Goal: Task Accomplishment & Management: Use online tool/utility

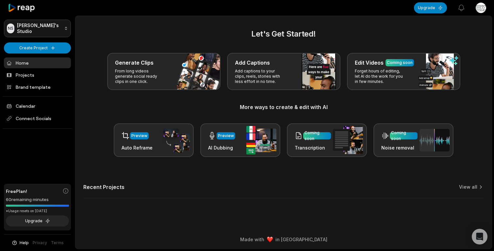
click at [62, 26] on html "NS Nasitt's Studio Create Project Home Projects Brand template Calendar Connect…" at bounding box center [247, 125] width 494 height 251
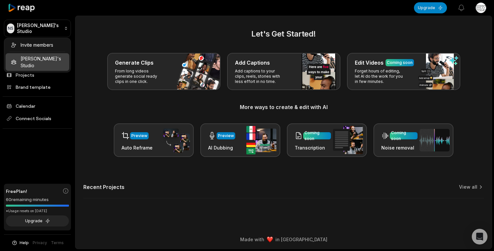
click at [115, 40] on html "NS Nasitt's Studio Create Project Home Projects Brand template Calendar Connect…" at bounding box center [247, 125] width 494 height 251
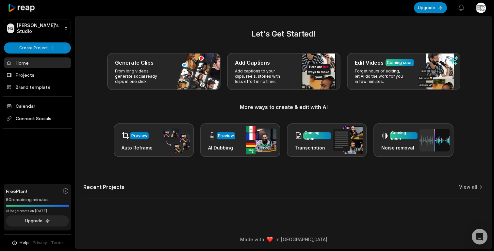
click at [479, 8] on html "NS Nasitt's Studio Create Project Home Projects Brand template Calendar Connect…" at bounding box center [247, 125] width 494 height 251
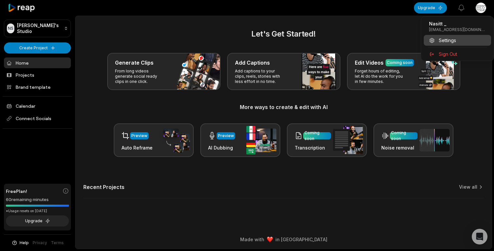
click at [441, 40] on span "Settings" at bounding box center [447, 40] width 17 height 7
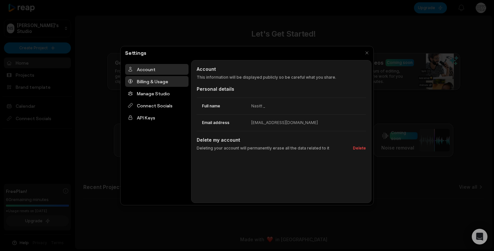
click at [168, 82] on div "Billing & Usage" at bounding box center [156, 81] width 63 height 11
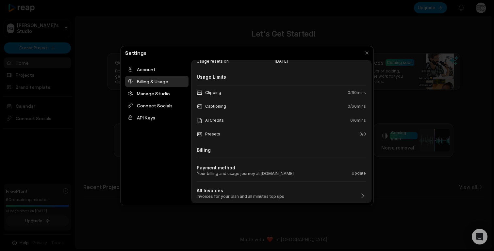
scroll to position [60, 0]
click at [93, 100] on div at bounding box center [247, 125] width 494 height 251
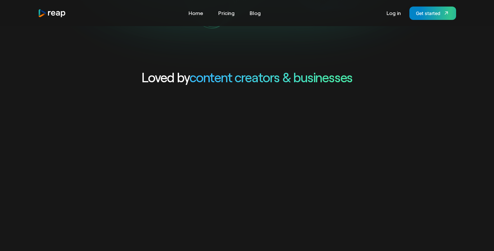
scroll to position [269, 0]
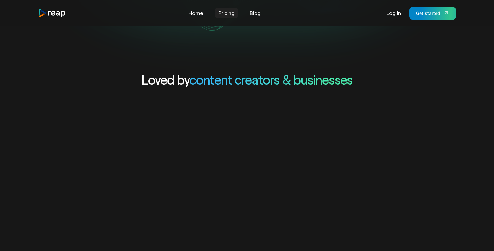
click at [226, 16] on link "Pricing" at bounding box center [226, 13] width 23 height 10
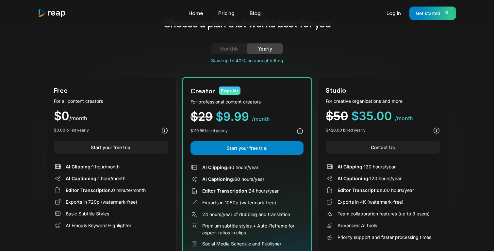
scroll to position [22, 0]
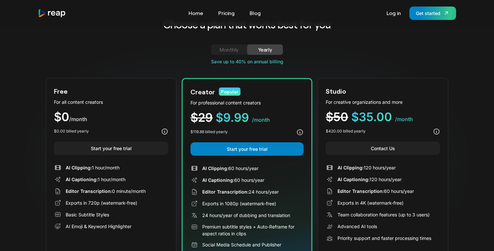
click at [234, 49] on div "Monthly" at bounding box center [229, 50] width 20 height 8
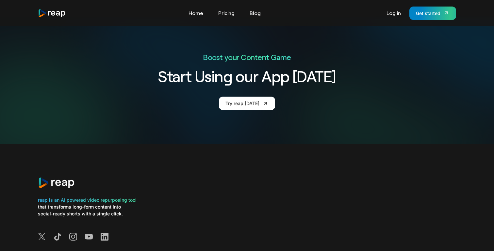
scroll to position [1206, 0]
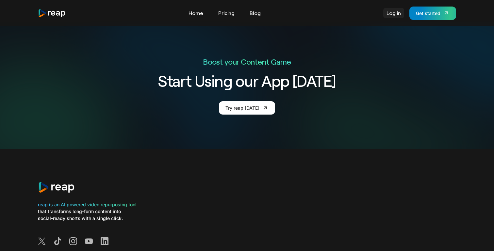
click at [388, 14] on link "Log in" at bounding box center [393, 13] width 21 height 10
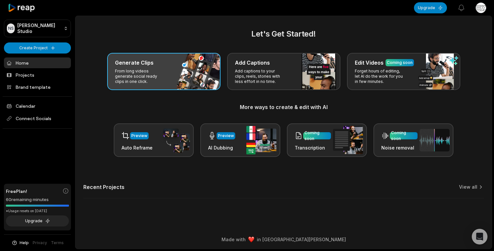
click at [180, 60] on div "Generate Clips" at bounding box center [164, 63] width 98 height 8
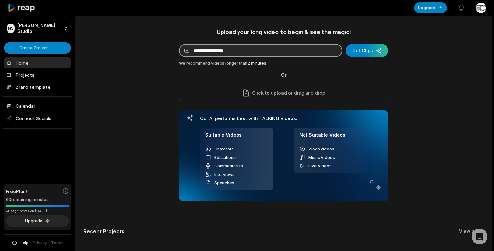
click at [240, 51] on input at bounding box center [260, 50] width 163 height 13
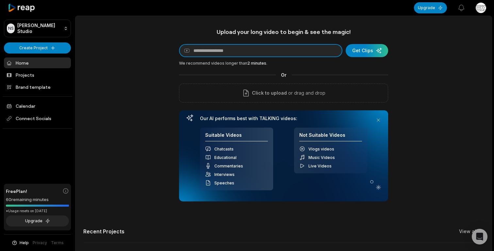
paste input "**********"
type input "**********"
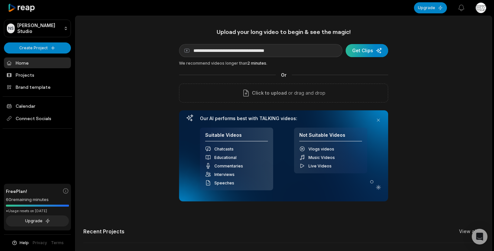
click at [380, 48] on div "submit" at bounding box center [367, 50] width 42 height 13
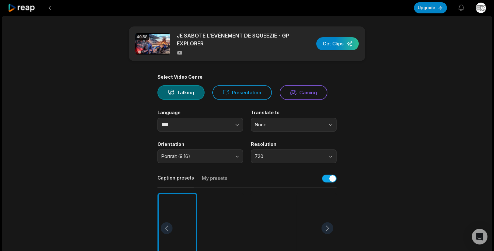
click at [116, 70] on main "40:58 JE SABOTE L’ÉVÉNEMENT DE SQUEEZIE - GP EXPLORER Get Clips Select Video Ge…" at bounding box center [247, 226] width 316 height 400
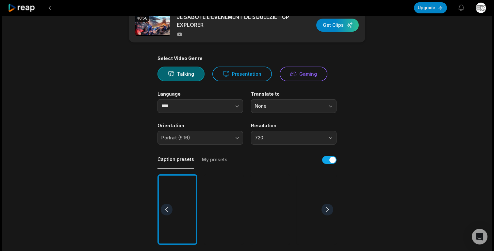
scroll to position [45, 0]
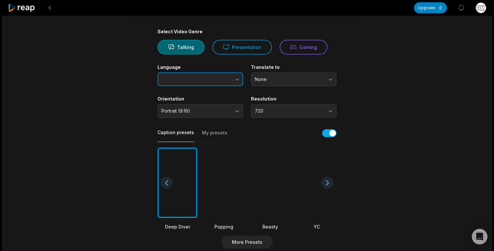
click at [231, 81] on button "button" at bounding box center [224, 79] width 37 height 14
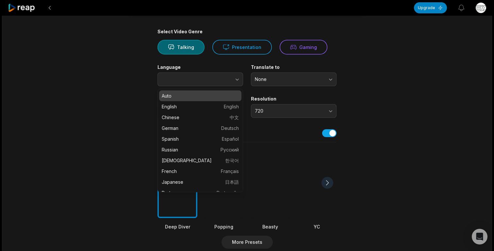
type input "****"
click at [228, 69] on label "Language" at bounding box center [200, 67] width 86 height 6
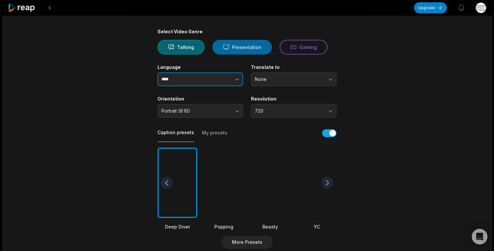
scroll to position [20, 0]
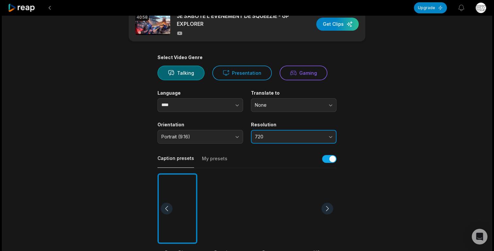
click at [268, 132] on button "720" at bounding box center [294, 137] width 86 height 14
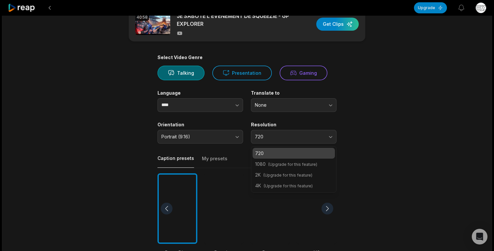
click at [276, 155] on p "720" at bounding box center [293, 153] width 77 height 7
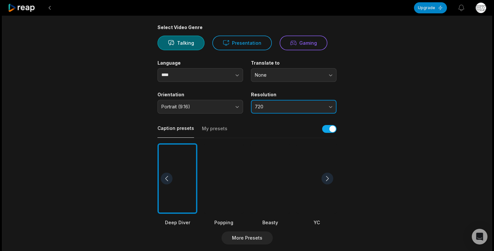
scroll to position [0, 0]
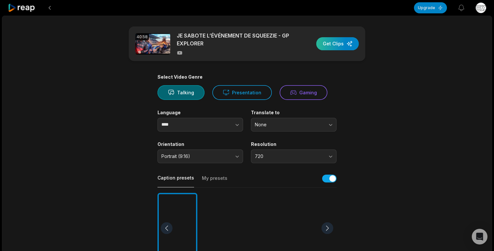
click at [332, 44] on div "button" at bounding box center [337, 43] width 42 height 13
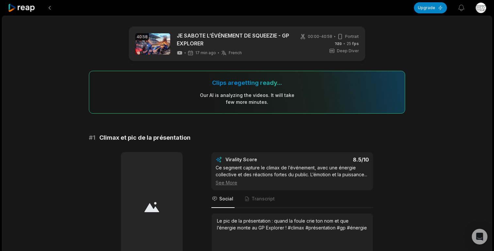
scroll to position [45, 0]
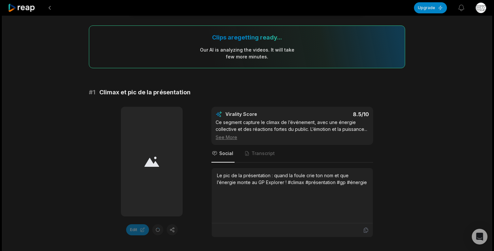
click at [221, 97] on div "# 1 Climax et pic de la présentation Edit Virality Score 8.5 /10 Ce segment cap…" at bounding box center [247, 163] width 316 height 150
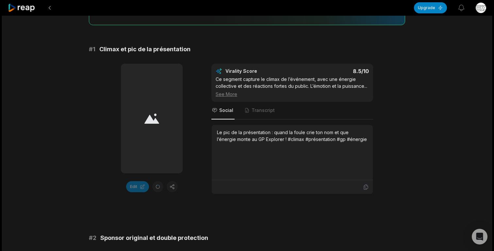
scroll to position [104, 0]
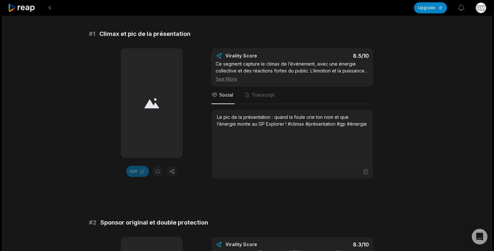
click at [392, 118] on div "Edit Virality Score 8.5 /10 Ce segment capture le climax de l’événement, avec u…" at bounding box center [247, 113] width 316 height 131
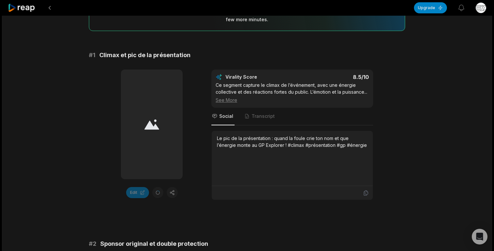
click at [340, 145] on div "Le pic de la présentation : quand la foule crie ton nom et que l’énergie monte …" at bounding box center [292, 142] width 151 height 14
click at [387, 119] on div "Edit Virality Score 8.5 /10 Ce segment capture le climax de l’événement, avec u…" at bounding box center [247, 135] width 316 height 131
click at [387, 118] on div "Edit Virality Score 8.5 /10 Ce segment capture le climax de l’événement, avec u…" at bounding box center [247, 135] width 316 height 131
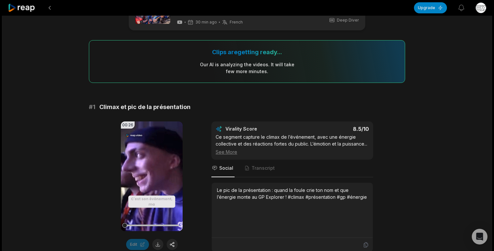
scroll to position [60, 0]
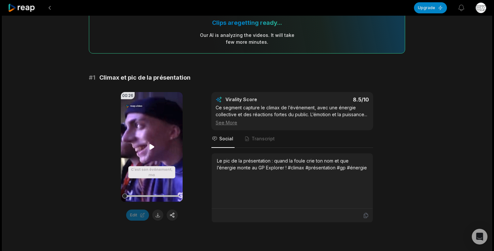
click at [137, 150] on video "Your browser does not support mp4 format." at bounding box center [152, 147] width 62 height 110
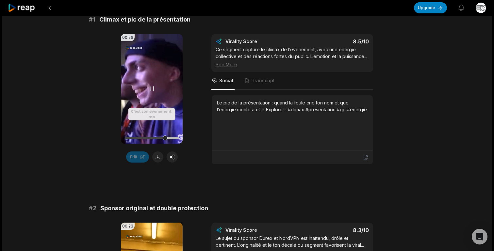
click at [157, 98] on video "Your browser does not support mp4 format." at bounding box center [152, 89] width 62 height 110
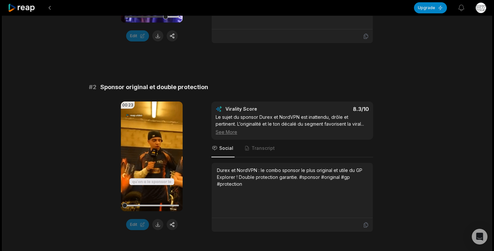
scroll to position [263, 0]
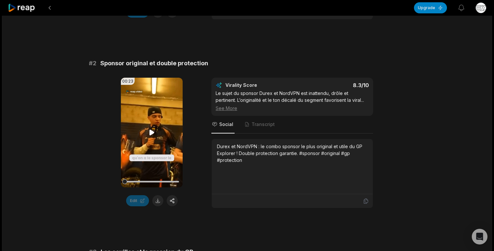
click at [150, 108] on video "Your browser does not support mp4 format." at bounding box center [152, 133] width 62 height 110
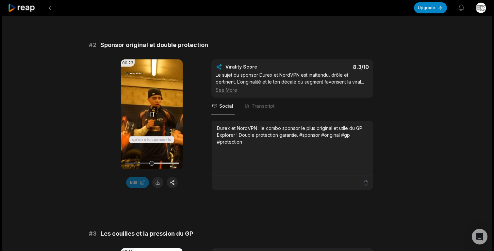
scroll to position [285, 0]
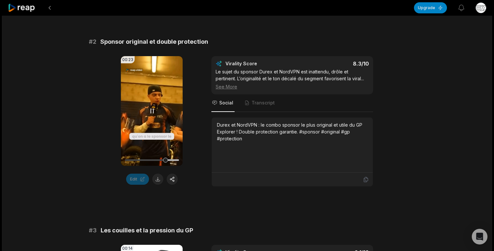
click at [150, 124] on video "Your browser does not support mp4 format." at bounding box center [152, 111] width 62 height 110
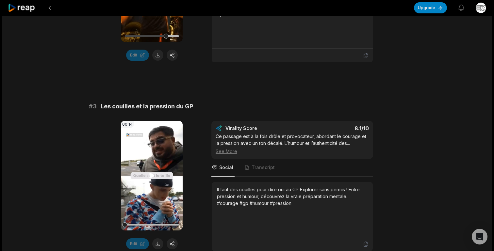
click at [150, 163] on video "Your browser does not support mp4 format." at bounding box center [152, 176] width 62 height 110
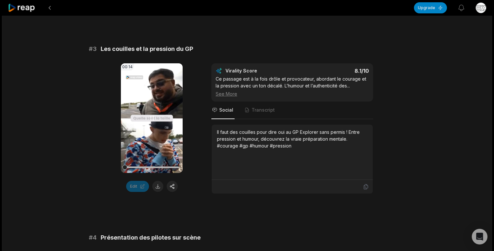
scroll to position [459, 0]
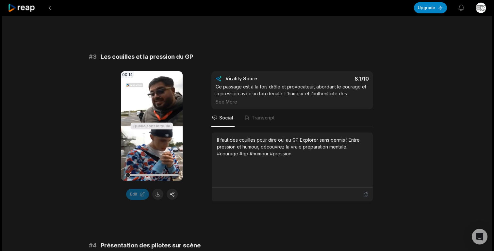
click at [197, 158] on div "00:14 Your browser does not support mp4 format. Edit Virality Score 8.1 /10 Ce …" at bounding box center [247, 136] width 316 height 131
click at [197, 155] on div "00:14 Your browser does not support mp4 format. Edit Virality Score 8.1 /10 Ce …" at bounding box center [247, 136] width 316 height 131
click at [197, 154] on div "00:14 Your browser does not support mp4 format. Edit Virality Score 8.1 /10 Ce …" at bounding box center [247, 136] width 316 height 131
click at [164, 109] on video "Your browser does not support mp4 format." at bounding box center [152, 126] width 62 height 110
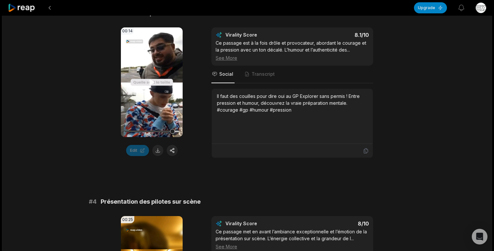
scroll to position [0, 0]
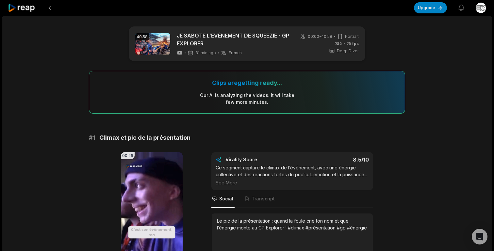
click at [143, 45] on link at bounding box center [152, 43] width 35 height 21
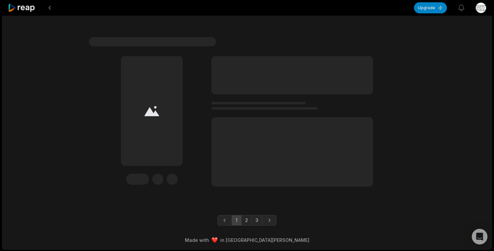
scroll to position [1996, 0]
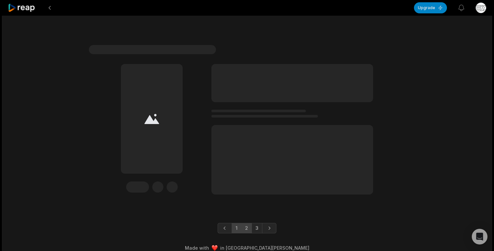
click at [246, 224] on link "2" at bounding box center [246, 228] width 11 height 10
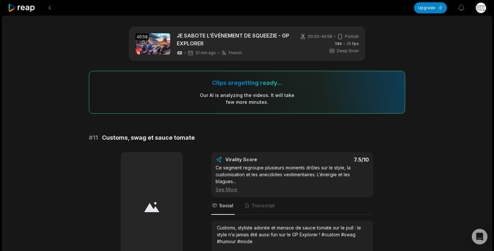
click at [161, 32] on div "40:58 JE SABOTE L’ÉVÉNEMENT DE SQUEEZIE - GP EXPLORER 31 min ago French fr" at bounding box center [212, 44] width 154 height 24
click at [159, 36] on link at bounding box center [152, 43] width 35 height 21
click at [49, 10] on button at bounding box center [50, 8] width 12 height 12
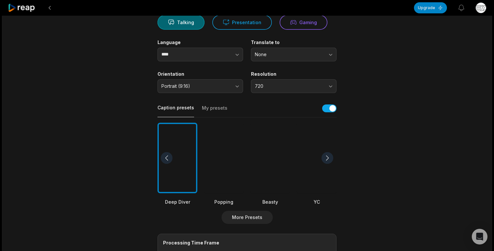
scroll to position [74, 0]
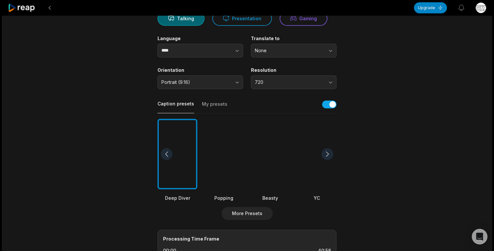
click at [324, 157] on div at bounding box center [327, 154] width 12 height 12
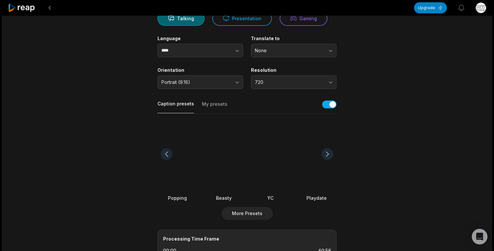
click at [324, 157] on div at bounding box center [327, 154] width 12 height 12
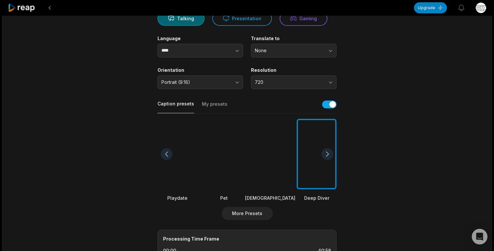
click at [324, 157] on div at bounding box center [327, 154] width 12 height 12
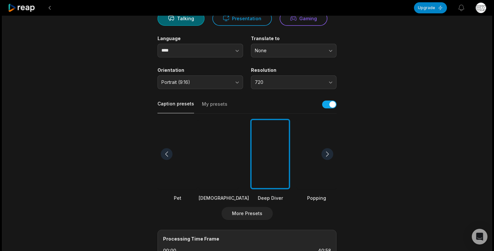
click at [324, 157] on div at bounding box center [327, 154] width 12 height 12
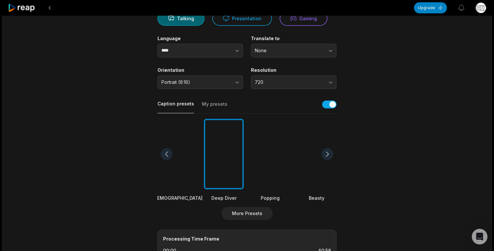
click at [324, 157] on div at bounding box center [327, 154] width 12 height 12
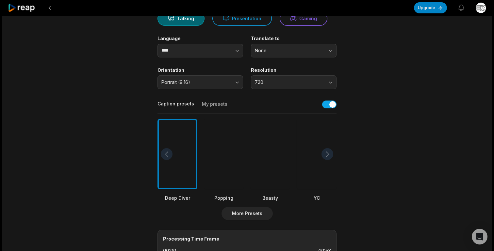
click at [324, 157] on div at bounding box center [327, 154] width 12 height 12
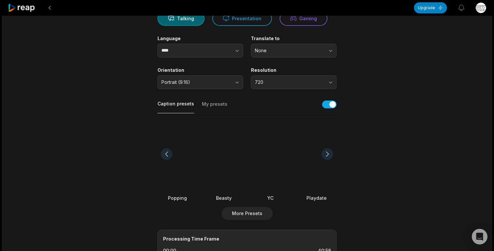
click at [324, 157] on div at bounding box center [327, 154] width 12 height 12
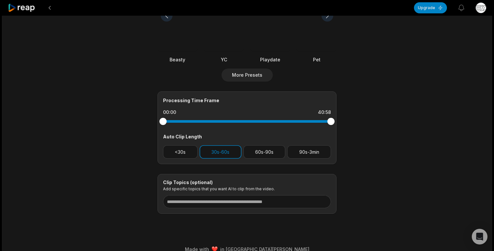
scroll to position [26, 0]
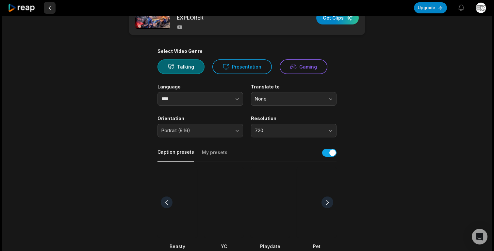
click at [54, 9] on button at bounding box center [50, 8] width 12 height 12
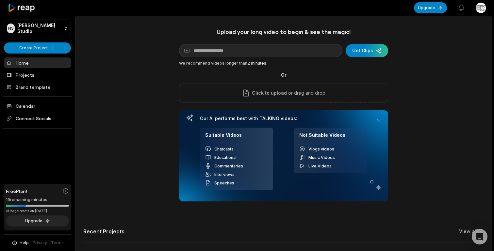
click at [137, 89] on div "Upload your long video to begin & see the magic! YouTube link Get Clips We reco…" at bounding box center [283, 182] width 416 height 308
click at [133, 87] on div "Upload your long video to begin & see the magic! YouTube link Get Clips We reco…" at bounding box center [283, 182] width 416 height 308
click at [56, 71] on link "Projects" at bounding box center [37, 75] width 67 height 11
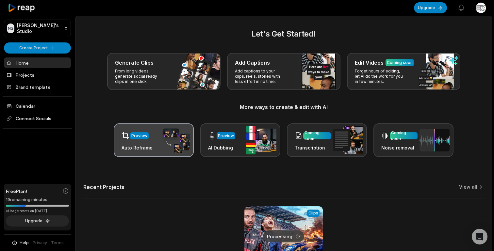
click at [174, 130] on img at bounding box center [175, 140] width 30 height 25
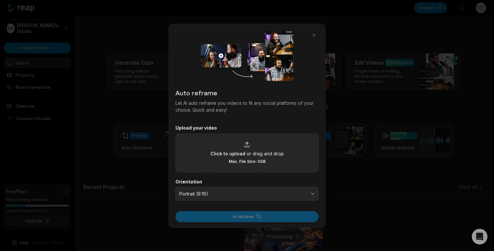
click at [241, 140] on div "Click to upload or drag and drop Max. File Size: 5GB" at bounding box center [246, 152] width 143 height 39
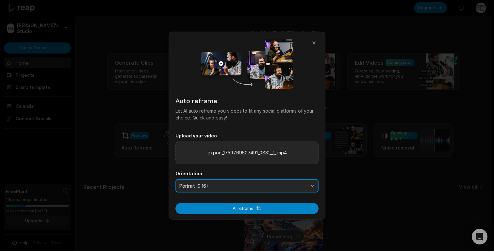
click at [240, 184] on span "Portrait (9:16)" at bounding box center [242, 186] width 126 height 6
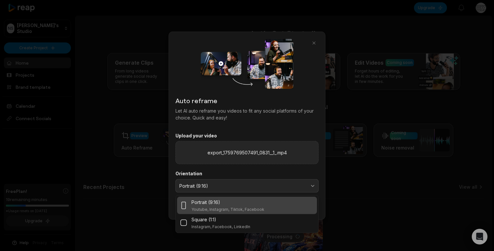
click at [237, 207] on p "Youtube, Instagram, Tiktok, Facebook" at bounding box center [227, 209] width 73 height 5
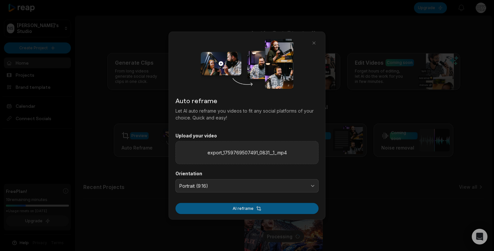
click at [239, 204] on button "AI reframe" at bounding box center [246, 208] width 143 height 11
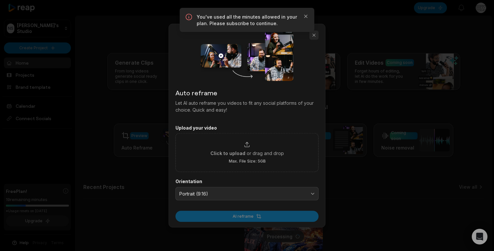
click at [312, 36] on button "button" at bounding box center [313, 34] width 9 height 9
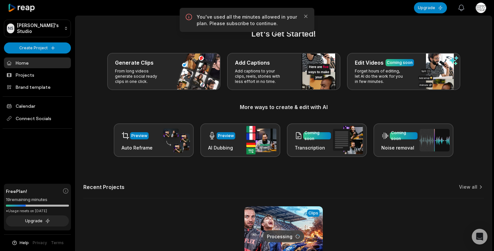
click at [466, 11] on button "View notifications" at bounding box center [461, 8] width 14 height 14
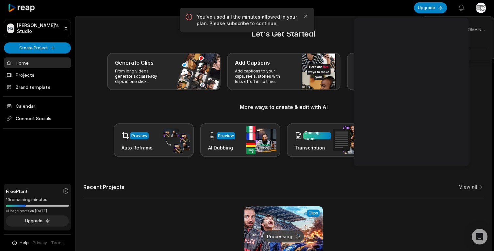
click at [477, 9] on html "NS Nasitt's Studio Create Project Home Projects Brand template Calendar Connect…" at bounding box center [247, 125] width 494 height 251
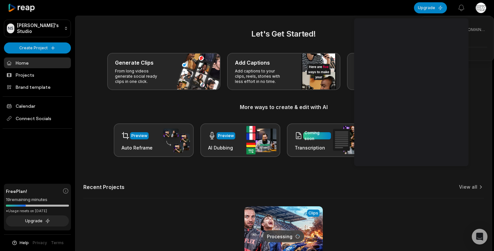
click at [389, 11] on html "NS Nasitt's Studio Create Project Home Projects Brand template Calendar Connect…" at bounding box center [247, 125] width 494 height 251
click at [478, 64] on div "Generate Clips From long videos generate social ready clips in one click. Add C…" at bounding box center [283, 71] width 400 height 37
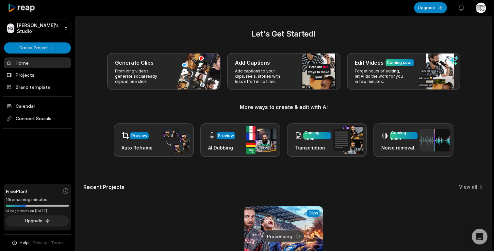
click at [481, 6] on html "NS Nasitt's Studio Create Project Home Projects Brand template Calendar Connect…" at bounding box center [247, 125] width 494 height 251
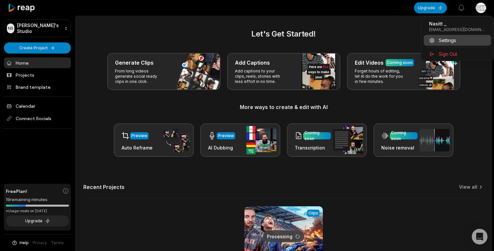
click at [466, 40] on div "Settings" at bounding box center [457, 40] width 67 height 11
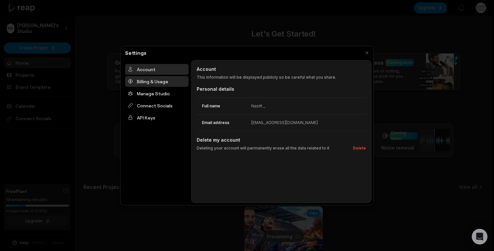
click at [155, 82] on div "Billing & Usage" at bounding box center [156, 81] width 63 height 11
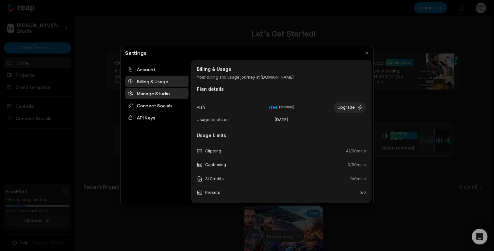
click at [151, 92] on div "Manage Studio" at bounding box center [156, 93] width 63 height 11
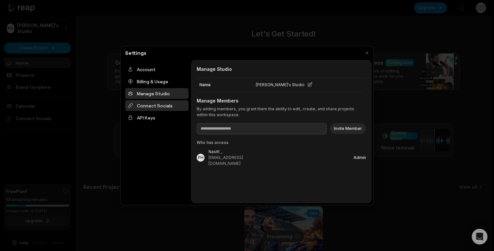
click at [155, 102] on div "Connect Socials" at bounding box center [156, 105] width 63 height 11
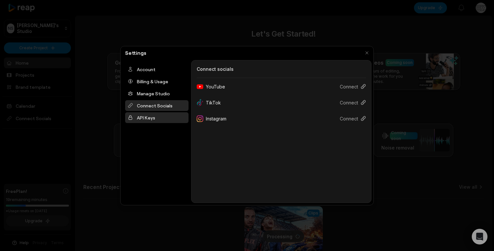
click at [159, 119] on div "API Keys" at bounding box center [156, 117] width 63 height 11
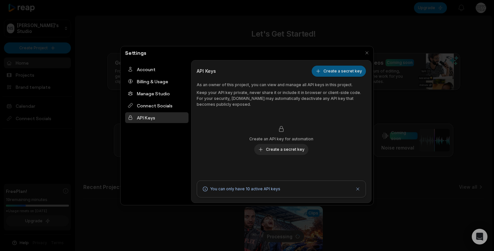
click at [348, 71] on button "Create a secret key" at bounding box center [339, 71] width 54 height 11
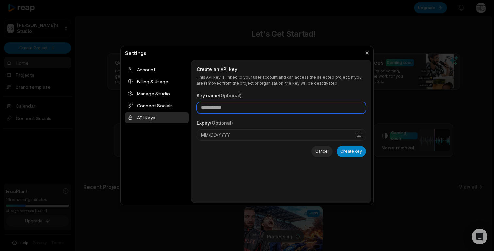
click at [287, 106] on input "Key name (Optional)" at bounding box center [281, 108] width 169 height 12
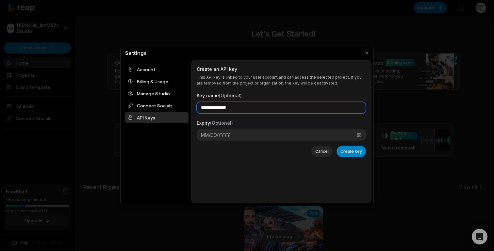
type input "**********"
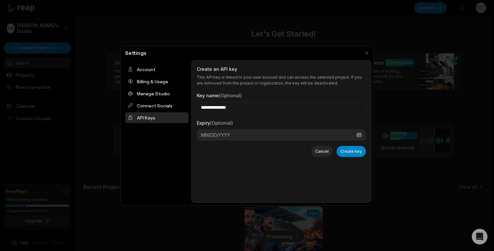
click at [215, 136] on span "MM/DD/YYYY" at bounding box center [215, 135] width 29 height 7
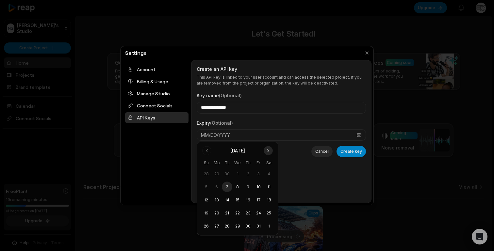
click at [269, 153] on button "Go to next month" at bounding box center [268, 150] width 9 height 9
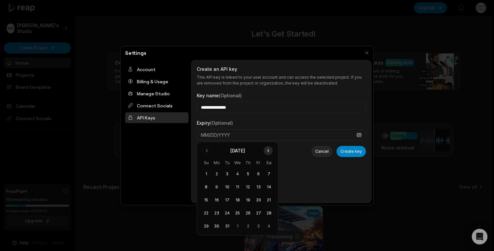
click at [269, 153] on button "Go to next month" at bounding box center [268, 150] width 9 height 9
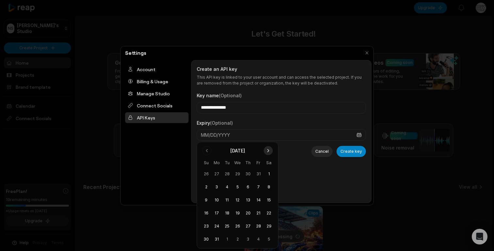
click at [269, 153] on button "Go to next month" at bounding box center [268, 150] width 9 height 9
click at [247, 187] on button "10" at bounding box center [248, 187] width 10 height 10
click at [325, 169] on div "**********" at bounding box center [281, 132] width 169 height 132
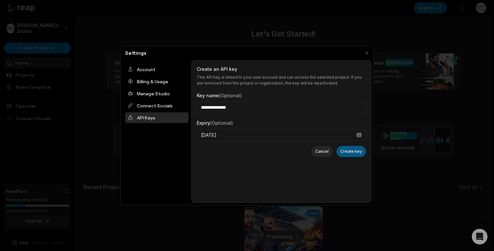
click at [353, 154] on button "Create key" at bounding box center [350, 151] width 29 height 11
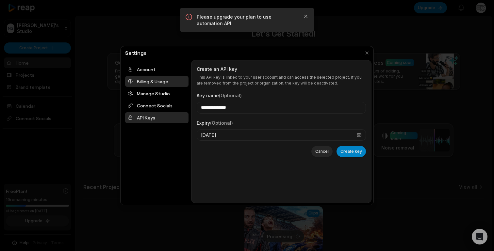
click at [166, 81] on div "Billing & Usage" at bounding box center [156, 81] width 63 height 11
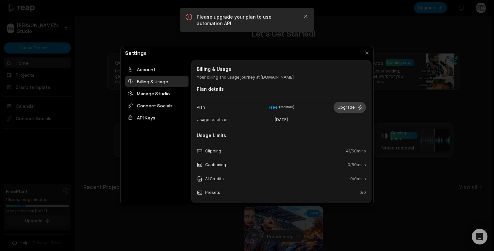
click at [342, 105] on button "Upgrade" at bounding box center [349, 107] width 32 height 11
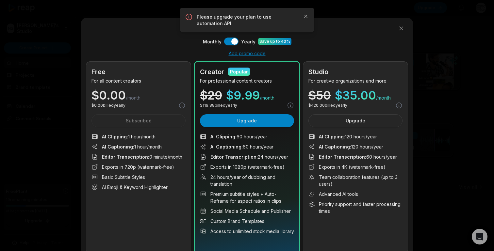
scroll to position [24, 0]
click at [234, 41] on div at bounding box center [247, 125] width 494 height 251
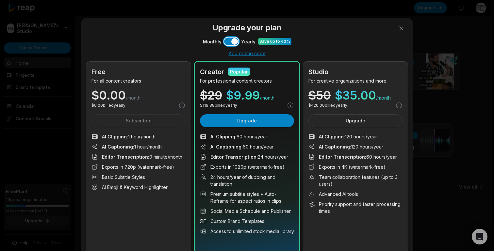
click at [234, 41] on button "Use setting" at bounding box center [231, 42] width 14 height 8
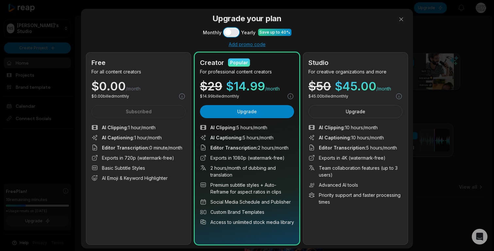
scroll to position [11, 0]
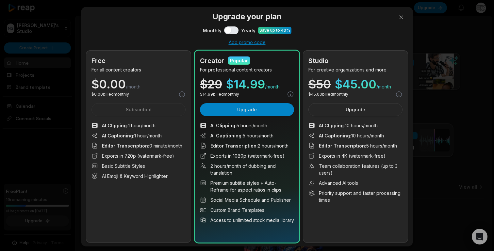
click at [309, 34] on div "Monthly Use setting Yearly Save up to 40%" at bounding box center [246, 30] width 321 height 8
click at [254, 42] on div "Add promo code" at bounding box center [246, 43] width 321 height 6
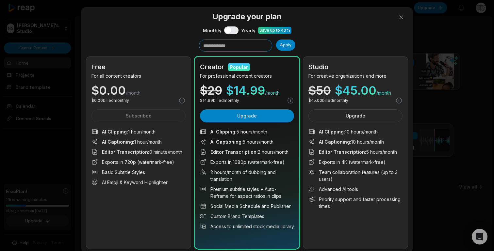
click at [257, 43] on input "text" at bounding box center [235, 46] width 73 height 12
click at [306, 42] on div "Apply" at bounding box center [246, 46] width 321 height 12
click at [403, 19] on button at bounding box center [400, 17] width 13 height 13
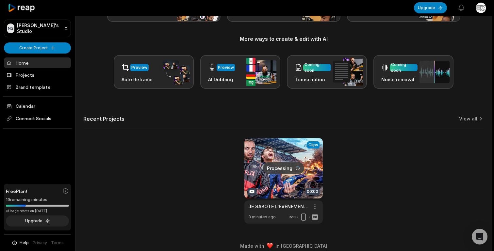
scroll to position [75, 0]
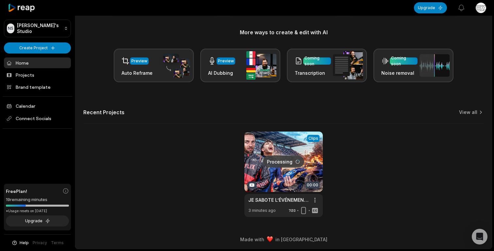
click at [345, 187] on div "Processing Clips 00:00 JE SABOTE L’ÉVÉNEMENT DE SQUEEZIE - GP EXPLORER Open opt…" at bounding box center [283, 175] width 400 height 86
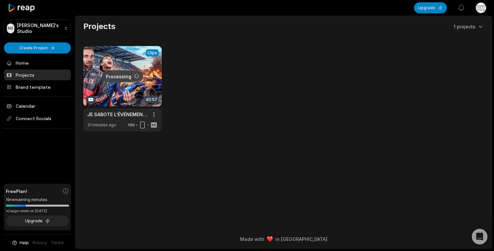
click at [205, 83] on div "Processing Clips 40:57 JE SABOTE L’ÉVÉNEMENT DE SQUEEZIE - GP EXPLORER Open opt…" at bounding box center [283, 89] width 400 height 86
click at [140, 21] on main "Projects 1 projects Processing Clips 40:57 JE SABOTE L’ÉVÉNEMENT DE SQUEEZIE - …" at bounding box center [283, 112] width 416 height 193
click at [366, 37] on div "Projects 1 projects Processing Clips 40:57 JE SABOTE L’ÉVÉNEMENT DE SQUEEZIE - …" at bounding box center [283, 76] width 416 height 110
click at [240, 122] on div "Processing Clips 40:57 JE SABOTE L’ÉVÉNEMENT DE SQUEEZIE - GP EXPLORER Open opt…" at bounding box center [283, 89] width 400 height 86
click at [116, 85] on link at bounding box center [122, 89] width 78 height 86
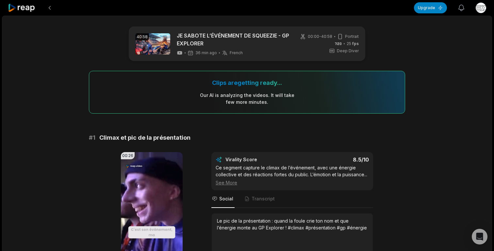
click at [465, 8] on icon "button" at bounding box center [461, 8] width 8 height 8
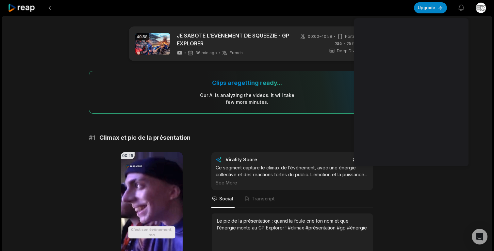
click at [479, 8] on html "Upgrade View notifications Open user menu 40:58 JE SABOTE L’ÉVÉNEMENT DE SQUEEZ…" at bounding box center [247, 125] width 494 height 251
click at [491, 62] on html "Upgrade View notifications Open user menu 40:58 JE SABOTE L’ÉVÉNEMENT DE SQUEEZ…" at bounding box center [247, 125] width 494 height 251
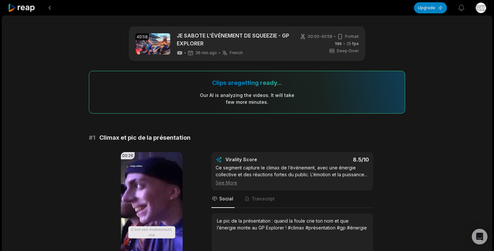
click at [479, 11] on html "Upgrade View notifications Open user menu 40:58 JE SABOTE L’ÉVÉNEMENT DE SQUEEZ…" at bounding box center [247, 125] width 494 height 251
click at [452, 36] on div "Settings" at bounding box center [457, 40] width 67 height 11
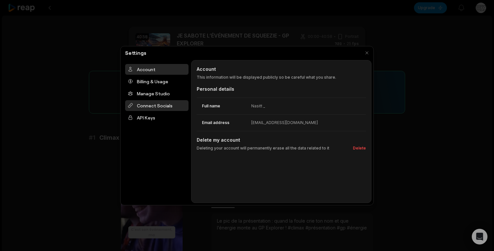
click at [161, 108] on div "Connect Socials" at bounding box center [156, 105] width 63 height 11
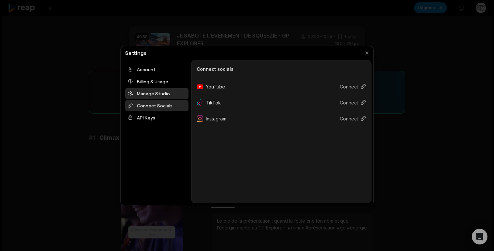
click at [161, 95] on div "Manage Studio" at bounding box center [156, 93] width 63 height 11
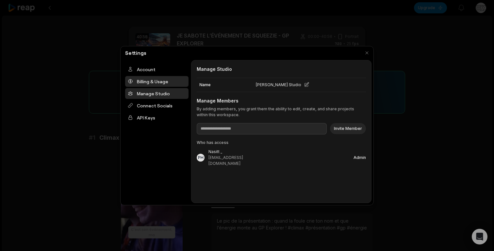
click at [161, 83] on div "Billing & Usage" at bounding box center [156, 81] width 63 height 11
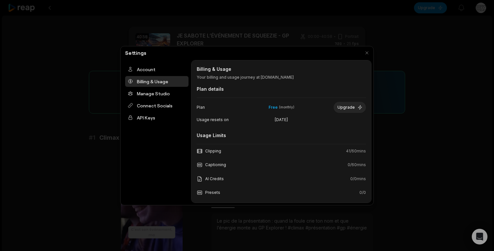
scroll to position [60, 0]
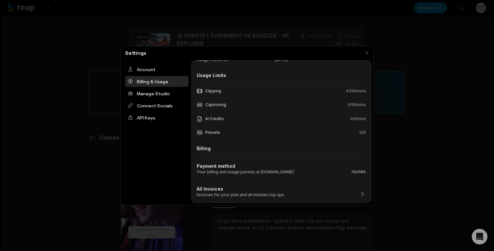
click at [341, 94] on div "Clipping 41 / 60 mins" at bounding box center [281, 91] width 169 height 14
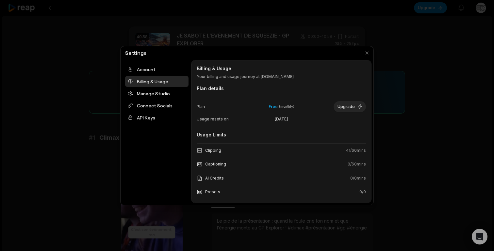
scroll to position [0, 0]
click at [330, 88] on div "Plan details" at bounding box center [281, 89] width 169 height 7
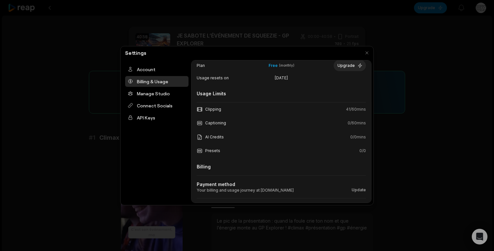
scroll to position [60, 0]
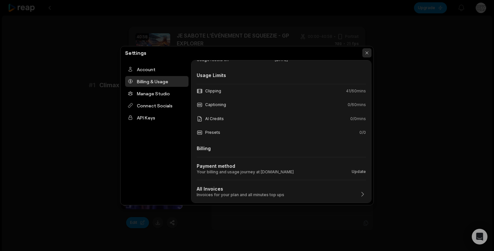
click at [368, 52] on button "button" at bounding box center [366, 52] width 9 height 9
